Goal: Information Seeking & Learning: Learn about a topic

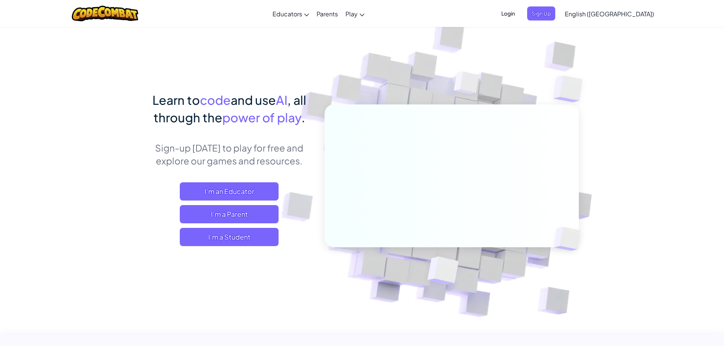
click at [520, 14] on span "Login" at bounding box center [508, 13] width 23 height 14
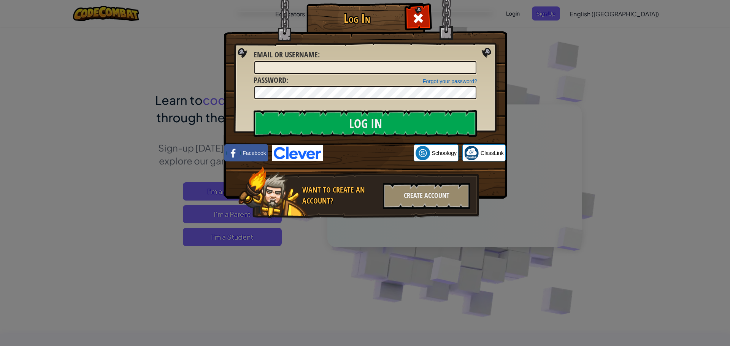
click at [303, 152] on img at bounding box center [297, 153] width 51 height 16
